Goal: Task Accomplishment & Management: Use online tool/utility

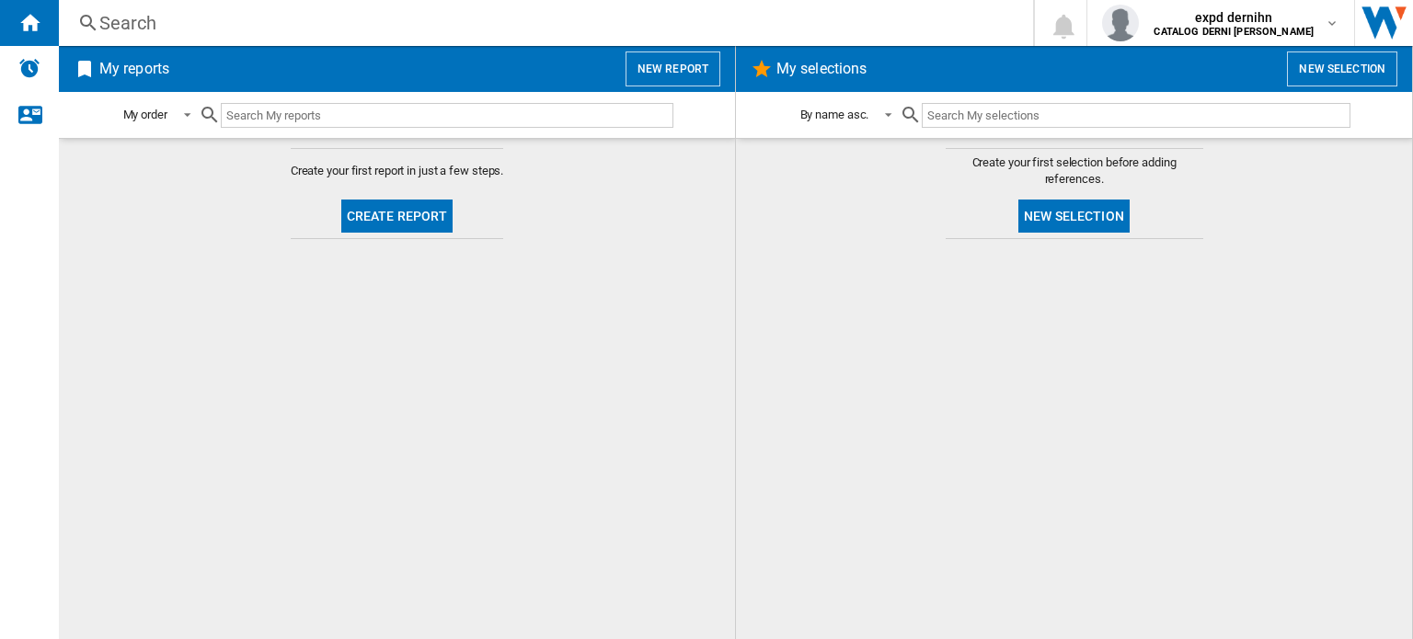
click at [686, 74] on button "New report" at bounding box center [672, 69] width 95 height 35
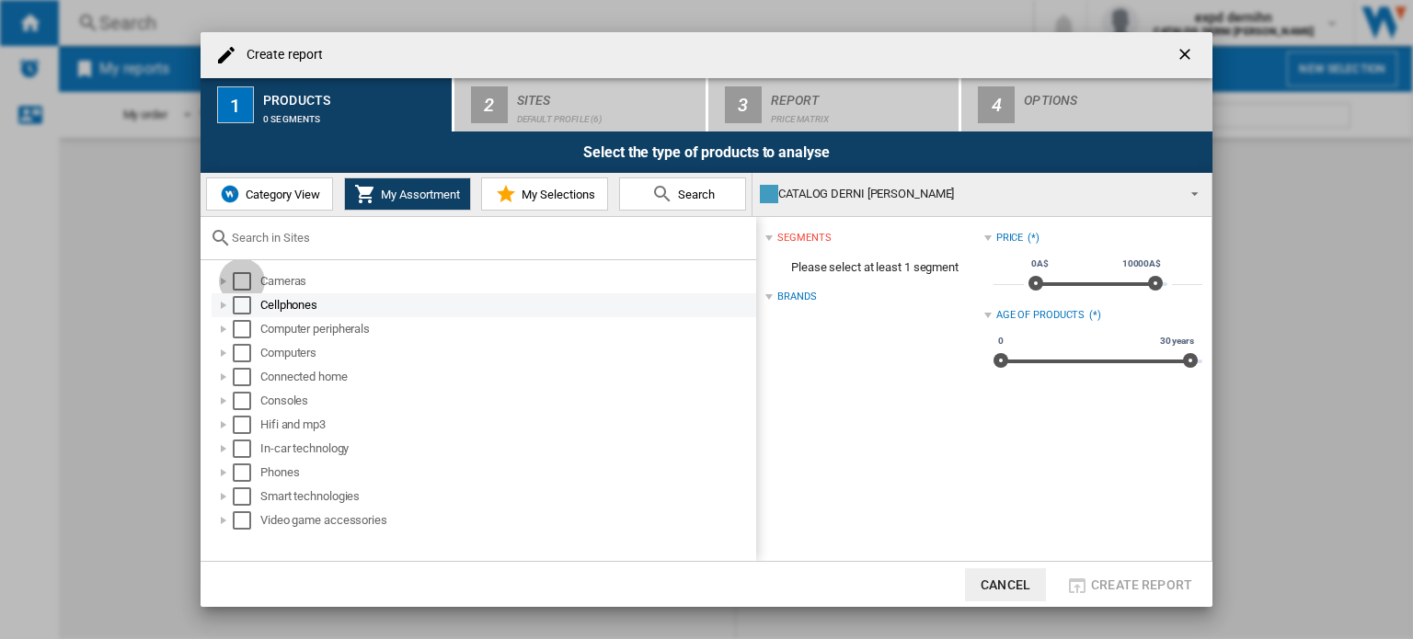
drag, startPoint x: 243, startPoint y: 282, endPoint x: 239, endPoint y: 303, distance: 20.6
click at [243, 285] on div "Select" at bounding box center [242, 281] width 18 height 18
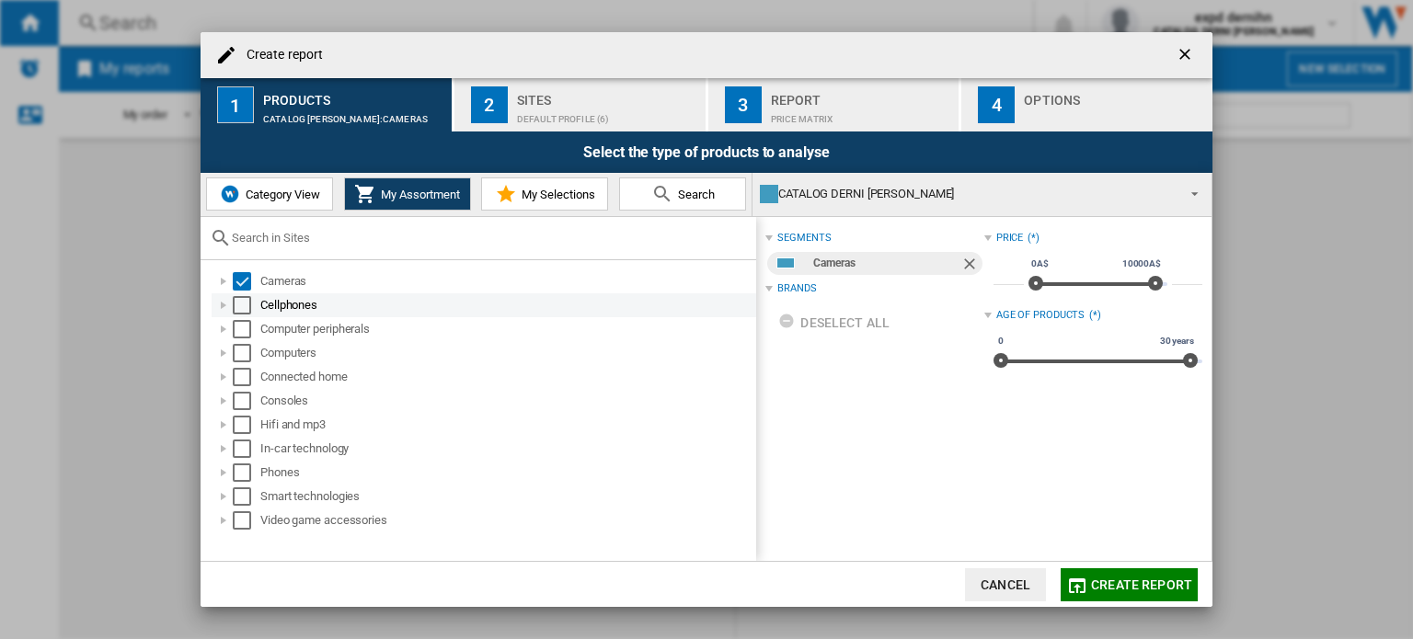
click at [238, 310] on div "Select" at bounding box center [242, 305] width 18 height 18
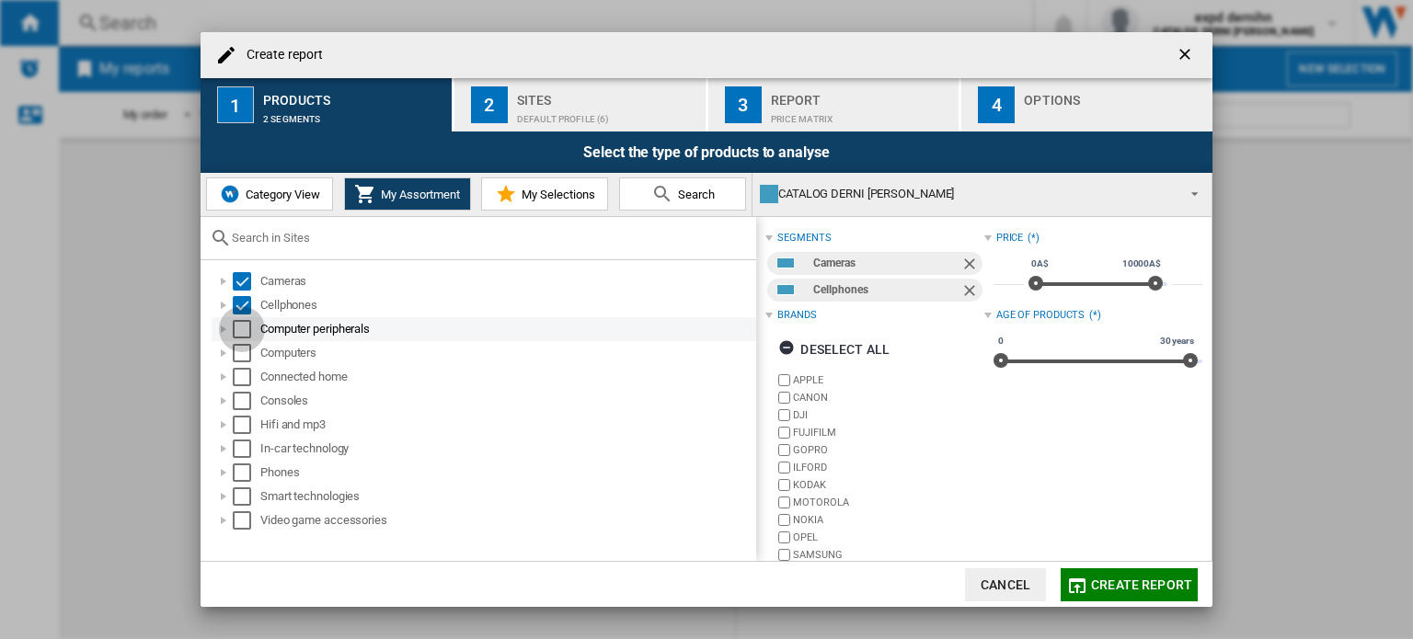
click at [239, 328] on div "Select" at bounding box center [242, 329] width 18 height 18
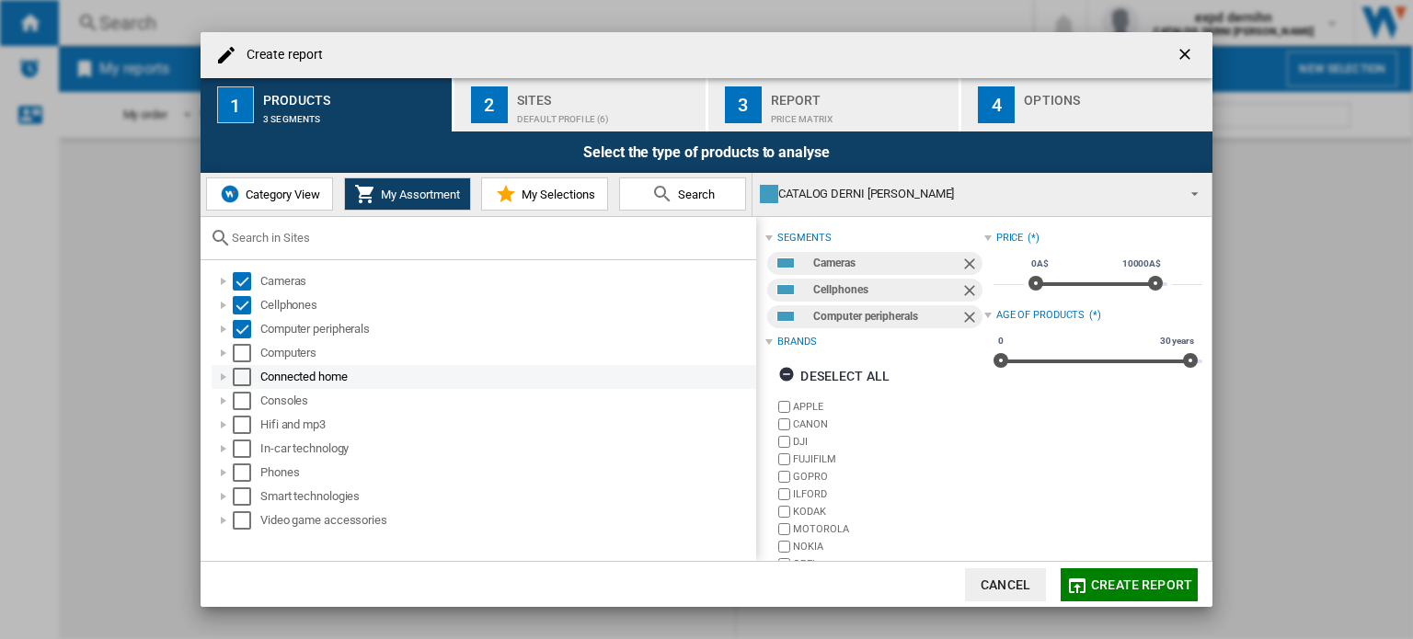
drag, startPoint x: 241, startPoint y: 358, endPoint x: 242, endPoint y: 369, distance: 11.1
click at [242, 361] on div "Select" at bounding box center [242, 353] width 18 height 18
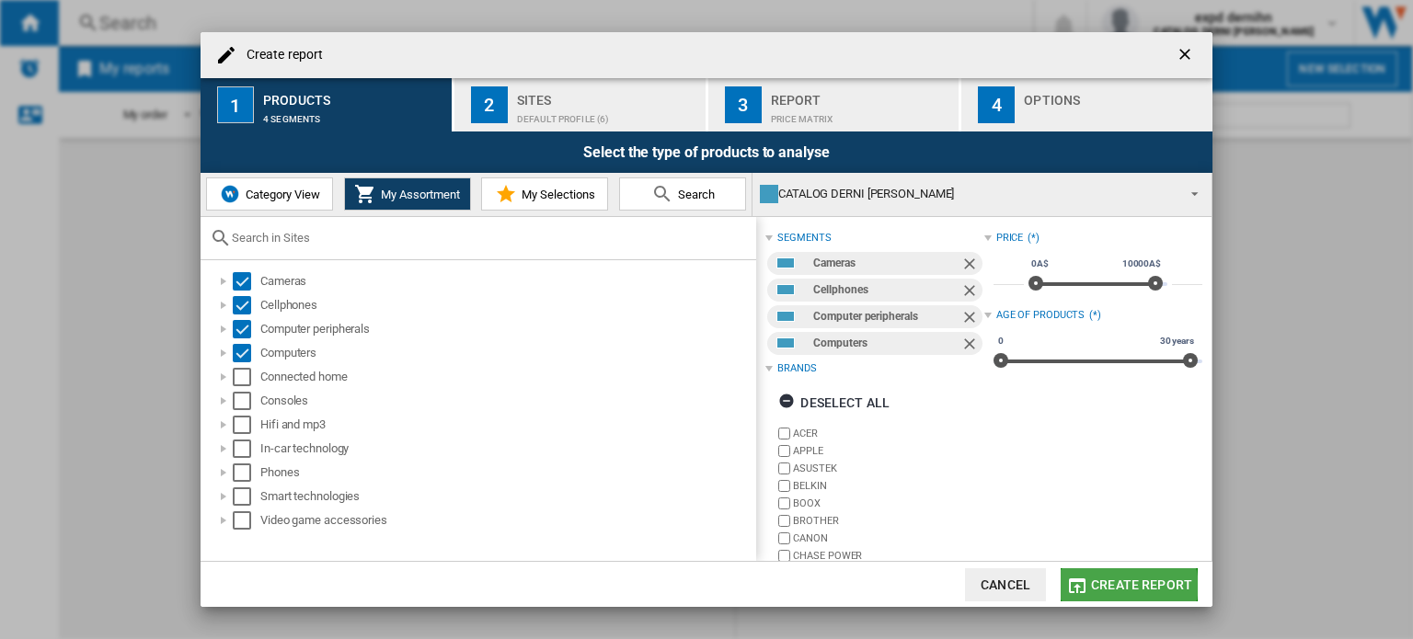
click at [1129, 586] on span "Create report" at bounding box center [1141, 585] width 101 height 15
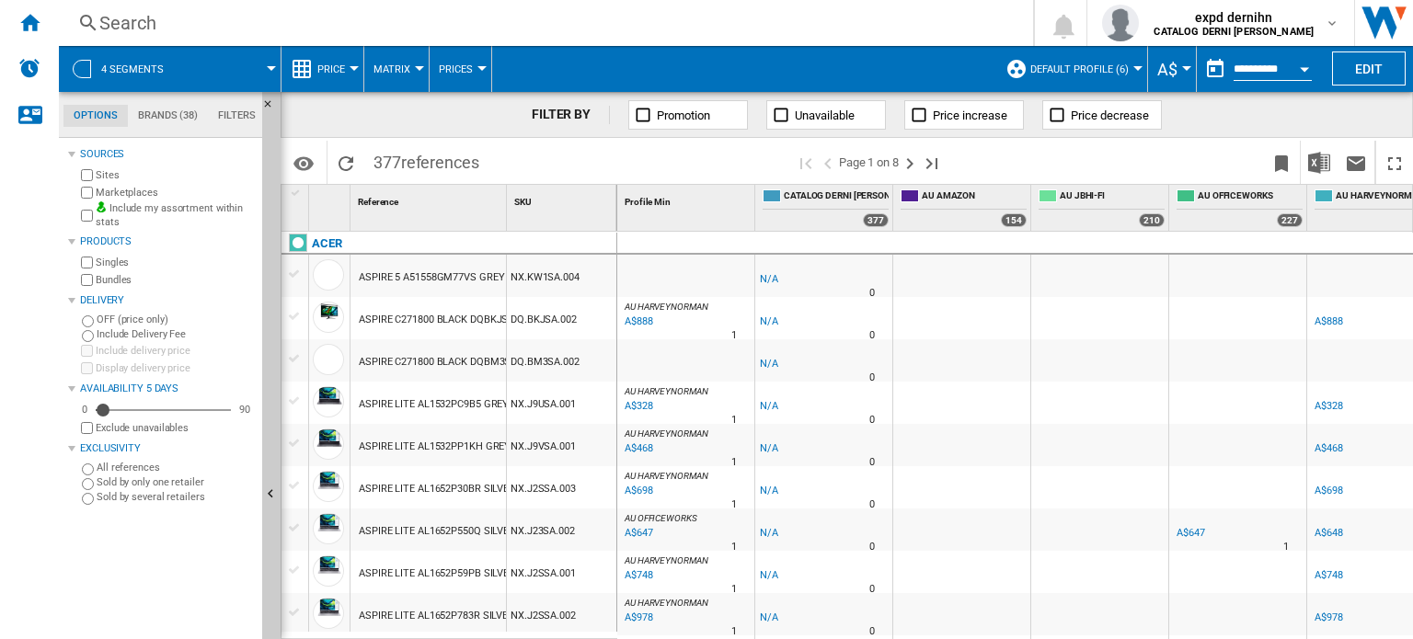
click at [558, 322] on div "DQ.BKJSA.002" at bounding box center [561, 318] width 109 height 42
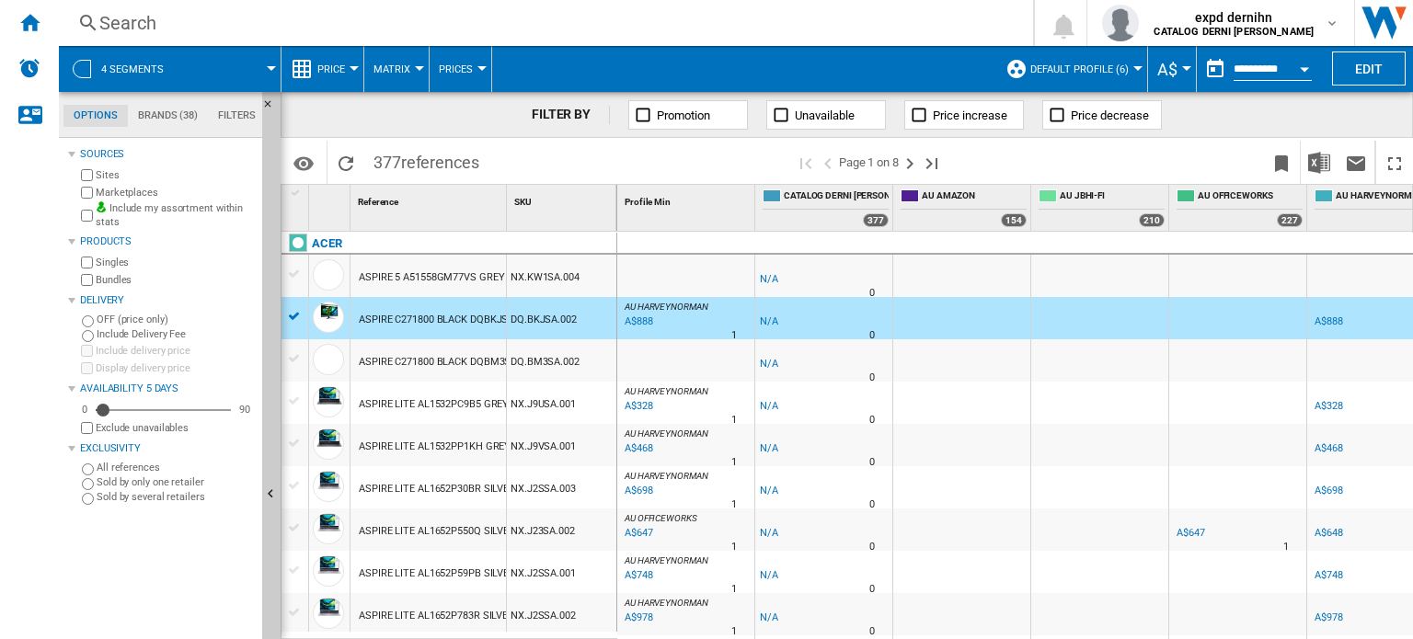
click at [554, 320] on div "DQ.BKJSA.002" at bounding box center [561, 318] width 109 height 42
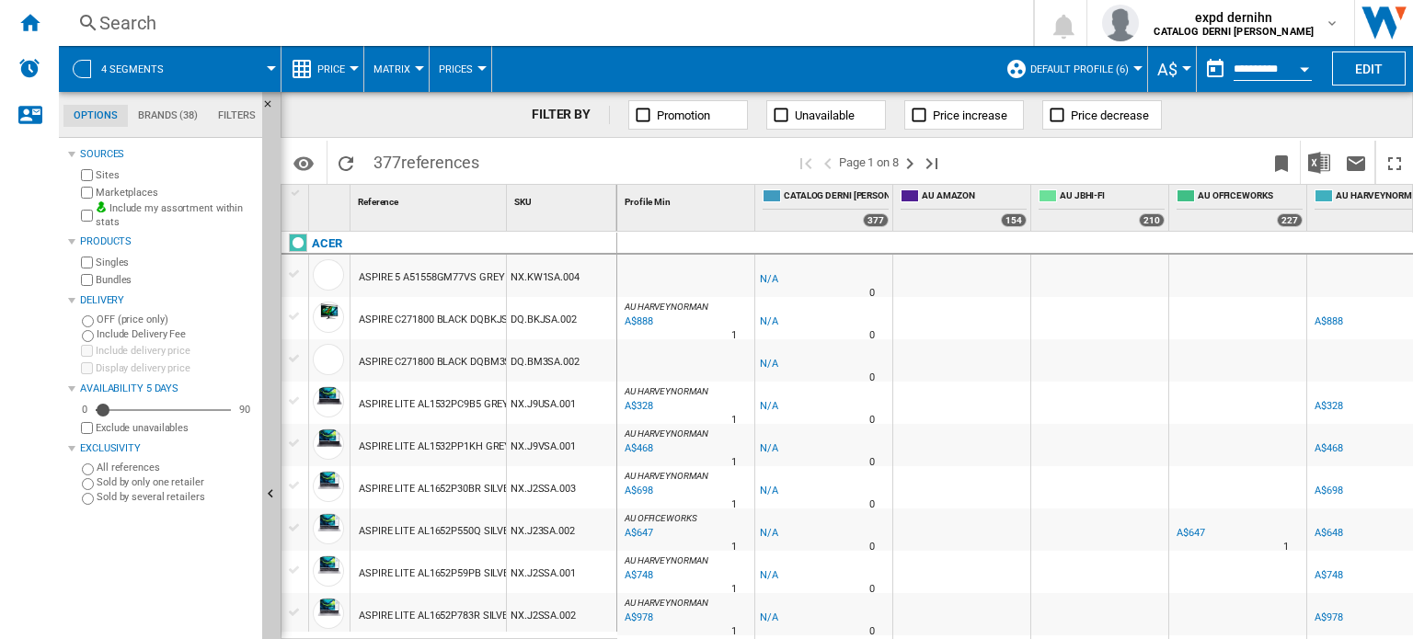
click at [554, 320] on div "DQ.BKJSA.002" at bounding box center [561, 318] width 109 height 42
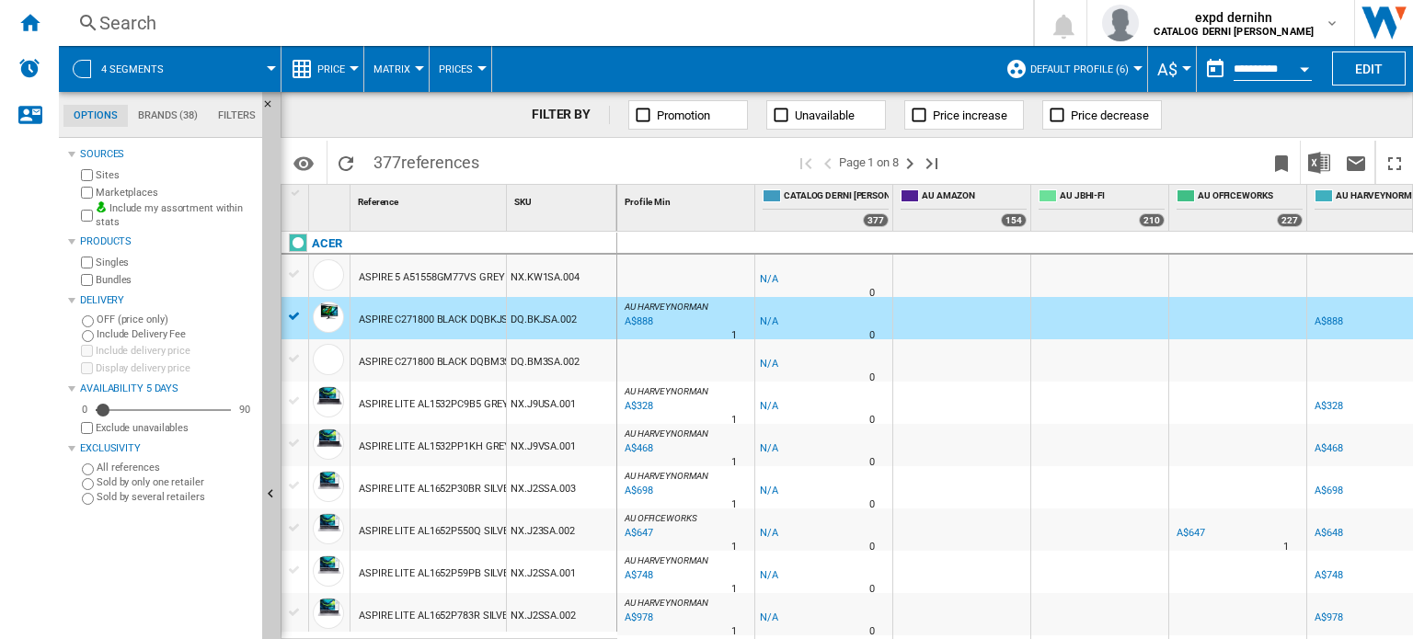
click at [554, 320] on div "DQ.BKJSA.002" at bounding box center [561, 318] width 109 height 42
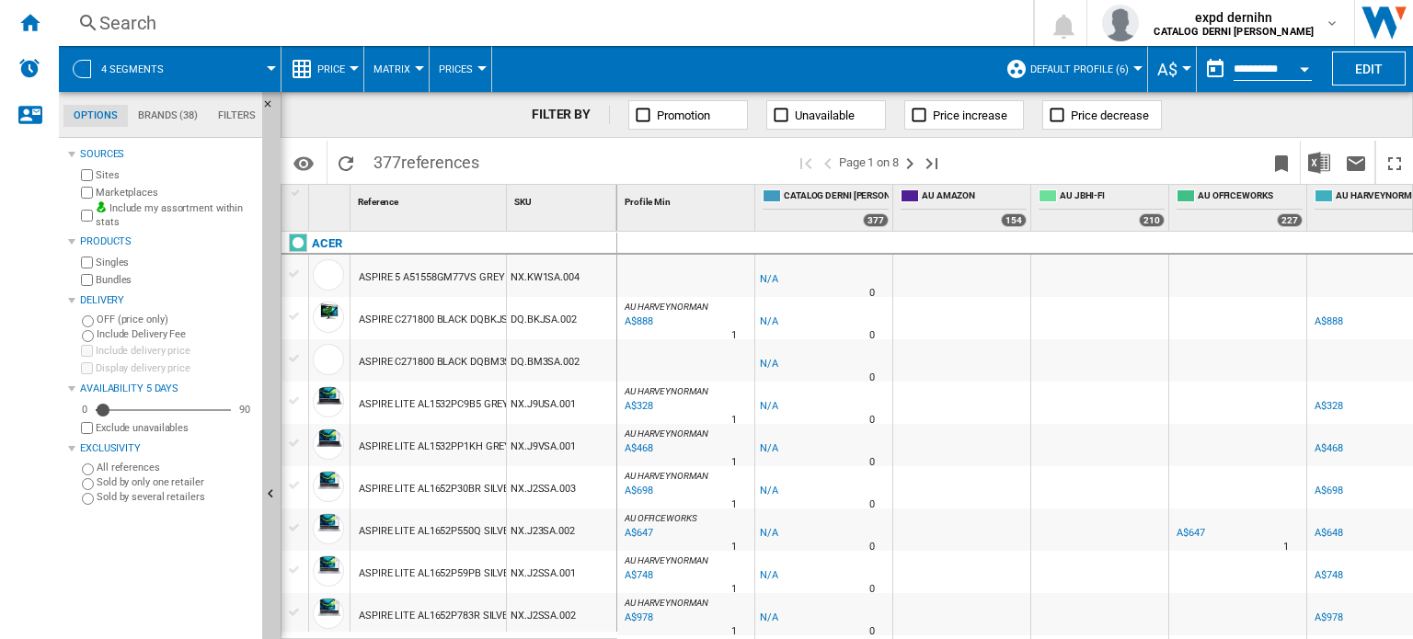
click at [554, 320] on div "DQ.BKJSA.002" at bounding box center [561, 318] width 109 height 42
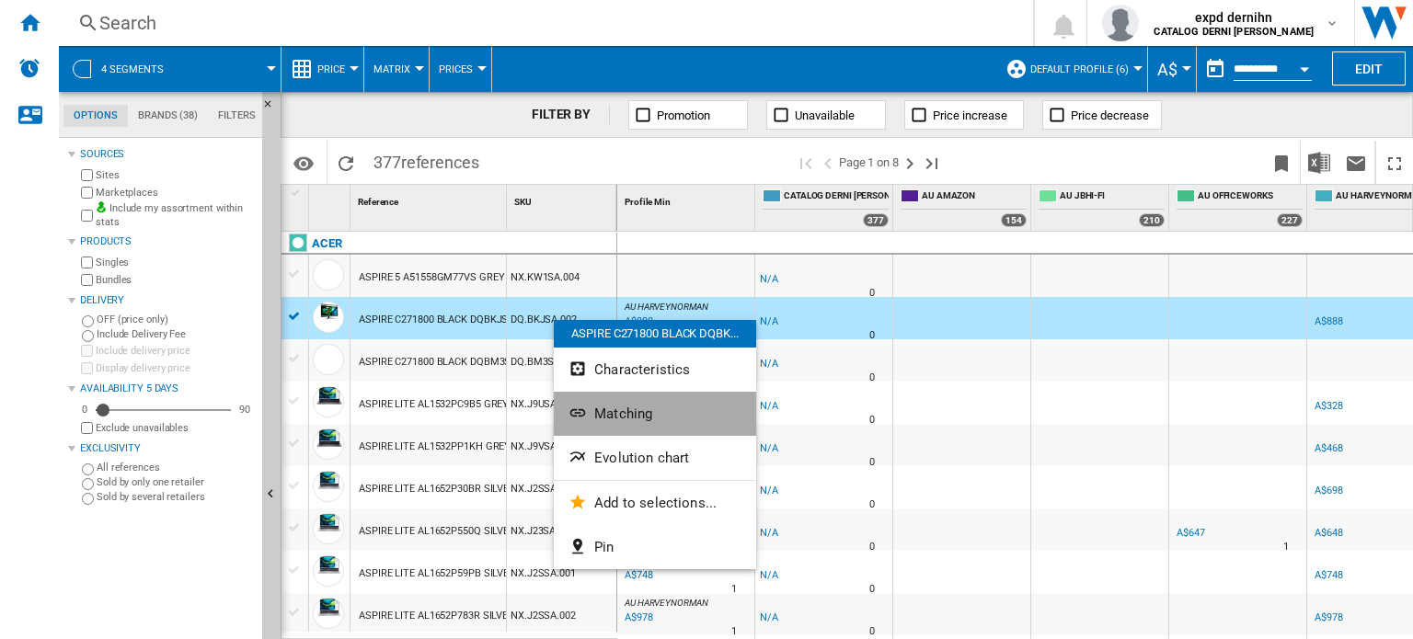
click at [619, 404] on button "Matching" at bounding box center [655, 414] width 202 height 44
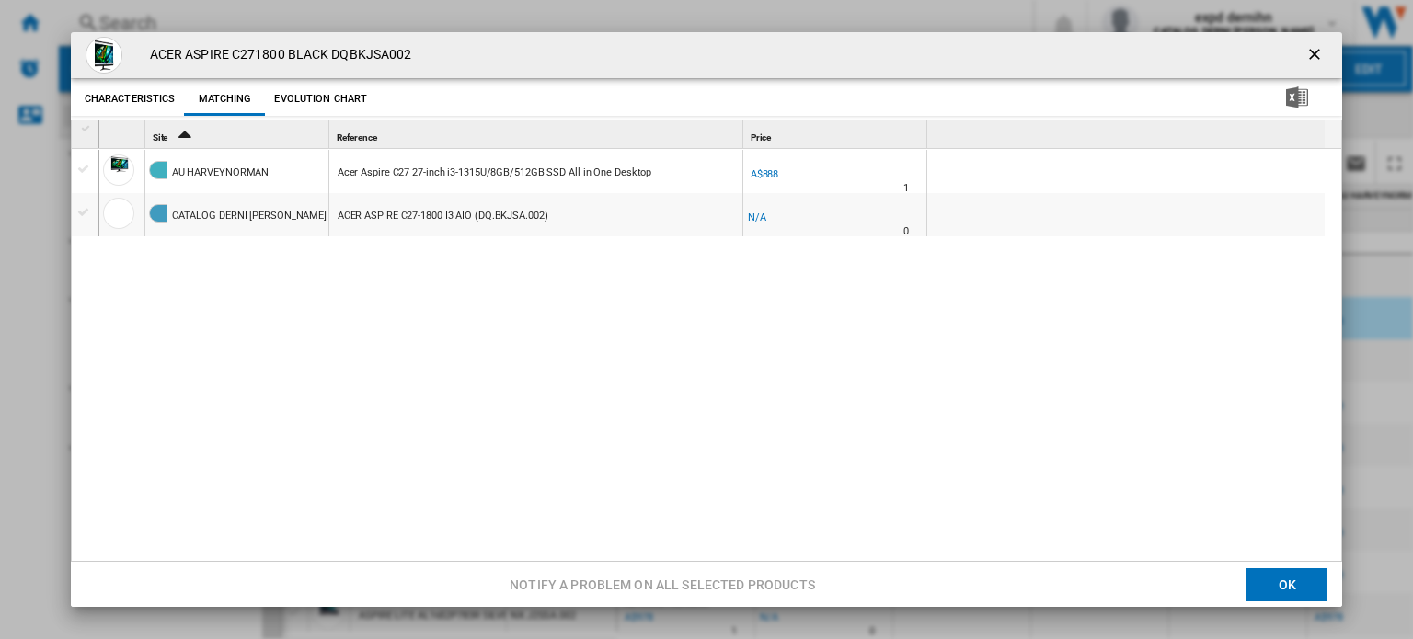
click at [125, 102] on button "Characteristics" at bounding box center [130, 99] width 100 height 33
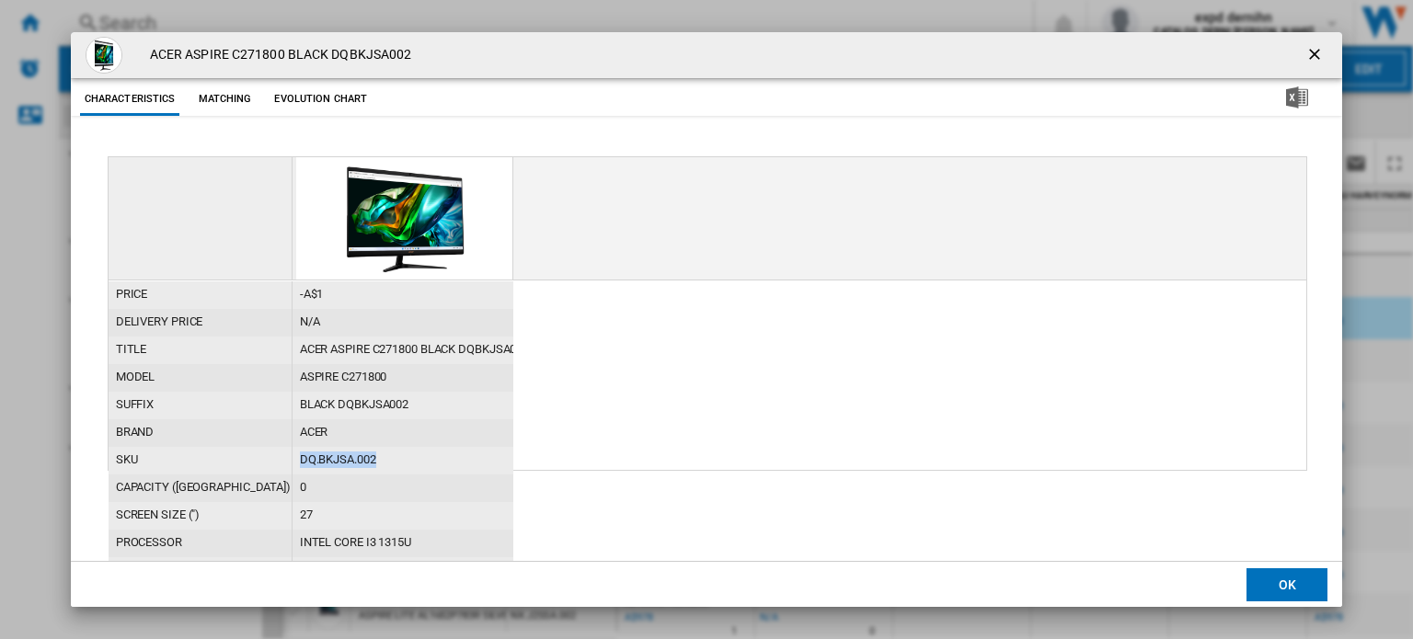
drag, startPoint x: 302, startPoint y: 463, endPoint x: 403, endPoint y: 462, distance: 101.2
click at [403, 462] on div "DQ.BKJSA.002" at bounding box center [402, 461] width 221 height 28
copy div "DQ.BKJSA.002"
click at [1317, 41] on button "Product popup" at bounding box center [1316, 55] width 37 height 37
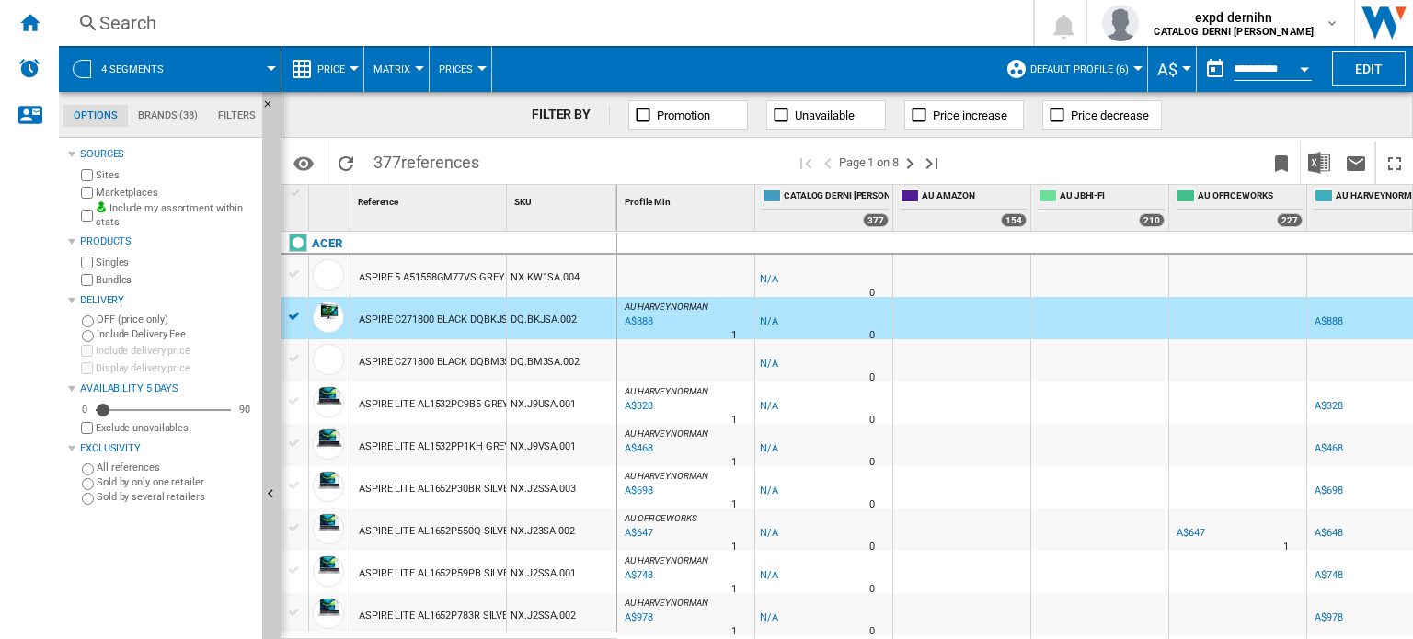
click at [292, 315] on div at bounding box center [294, 316] width 19 height 17
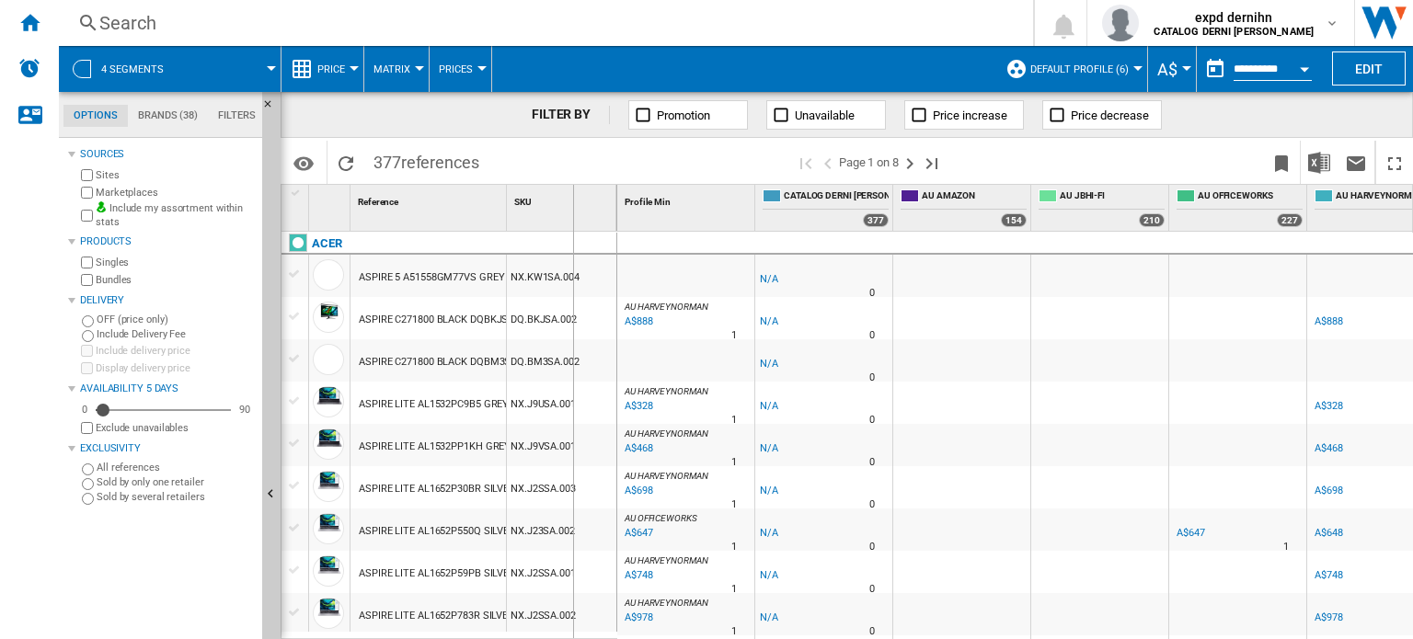
drag, startPoint x: 501, startPoint y: 207, endPoint x: 597, endPoint y: 207, distance: 95.7
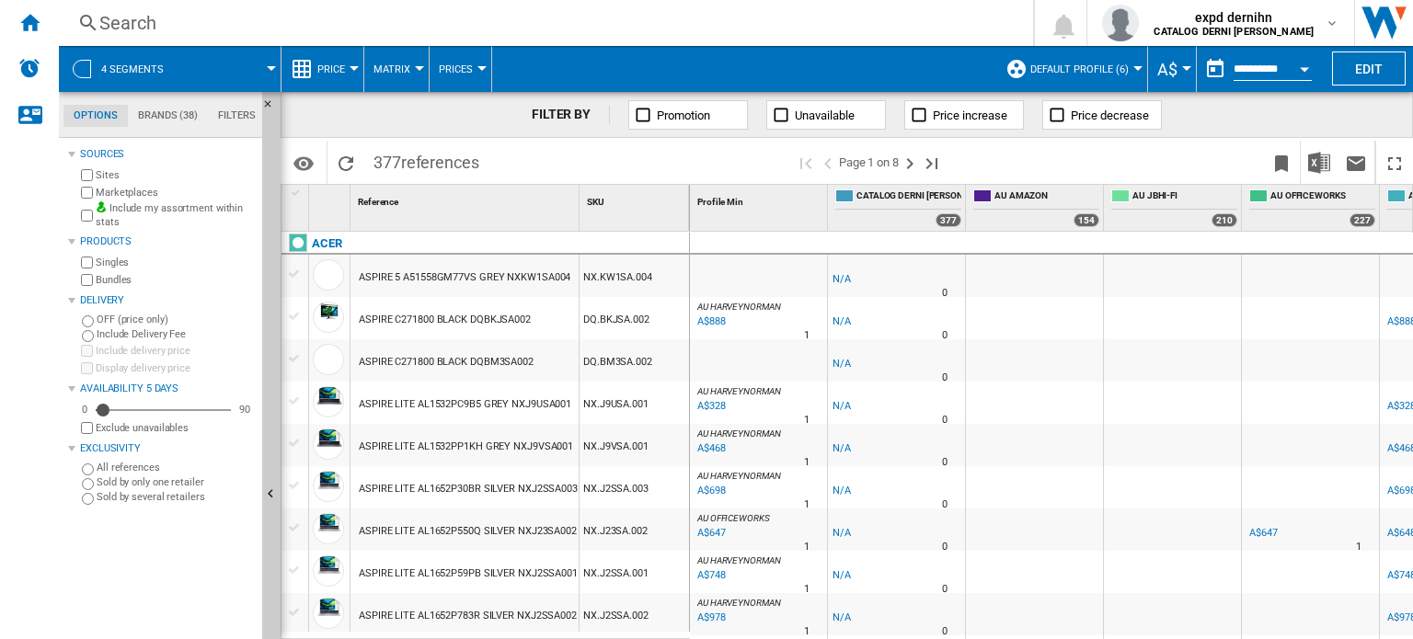
drag, startPoint x: 690, startPoint y: 210, endPoint x: 716, endPoint y: 210, distance: 26.7
click at [716, 210] on div "Profile Min 1" at bounding box center [759, 208] width 138 height 46
